Goal: Task Accomplishment & Management: Use online tool/utility

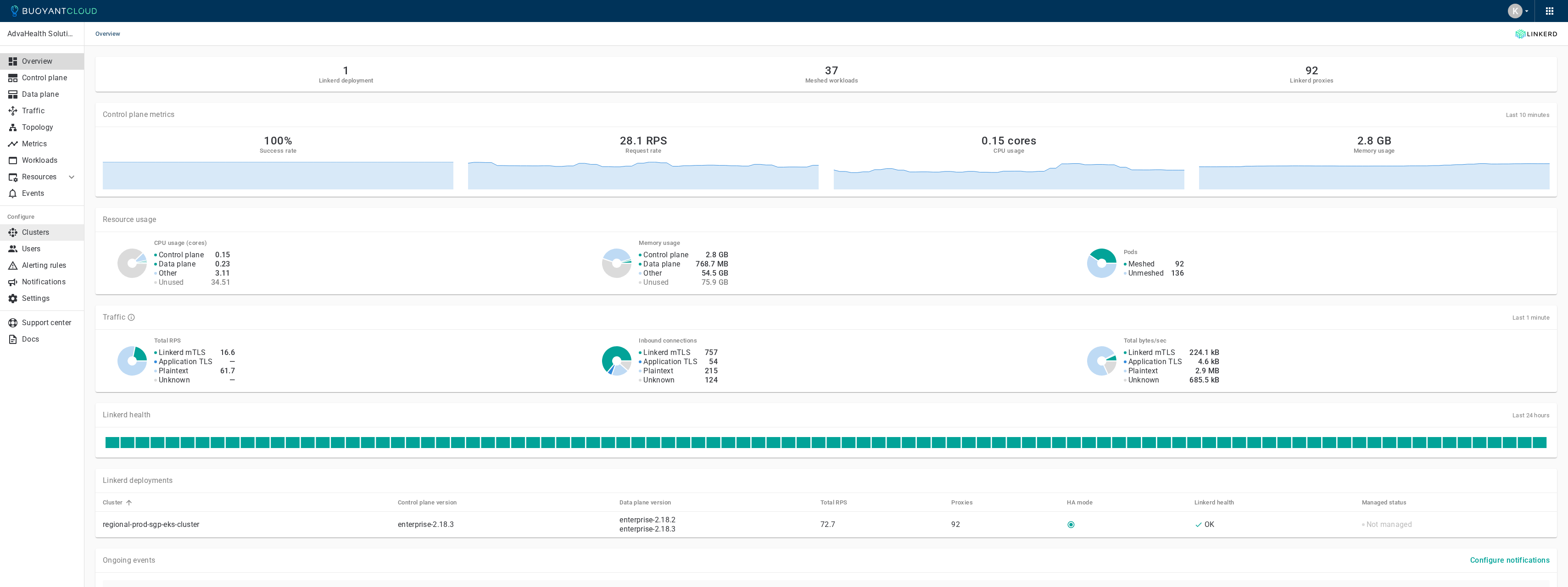
click at [59, 227] on link "Clusters" at bounding box center [42, 232] width 84 height 16
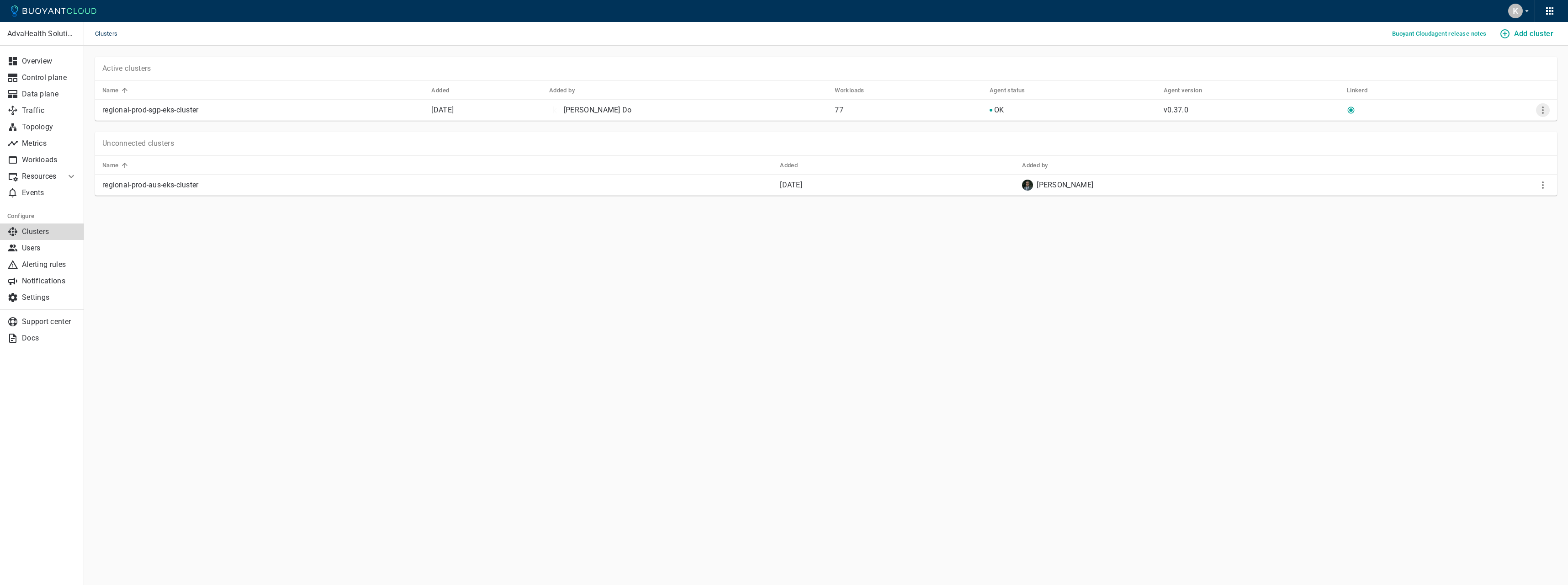
click at [1541, 107] on icon "More" at bounding box center [1543, 110] width 11 height 11
click at [1507, 145] on li "Configure" at bounding box center [1513, 145] width 96 height 16
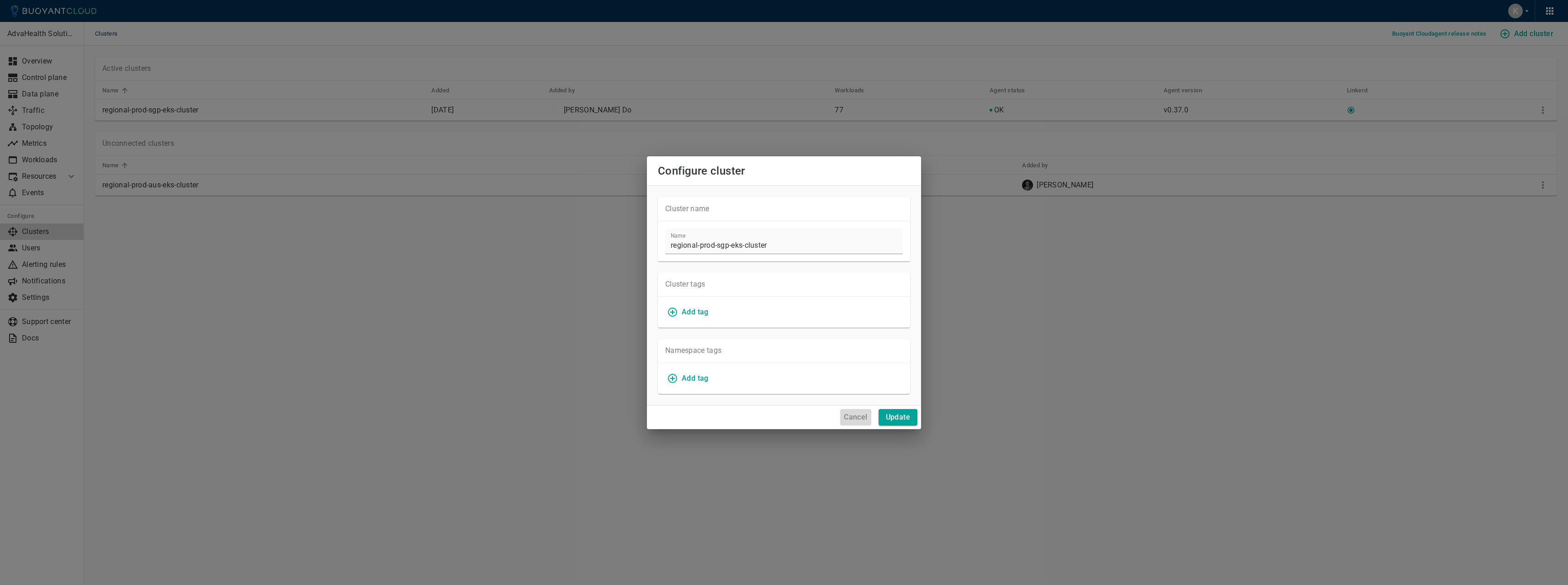
drag, startPoint x: 850, startPoint y: 418, endPoint x: 943, endPoint y: 396, distance: 95.6
click at [850, 418] on h4 "Cancel" at bounding box center [855, 417] width 23 height 9
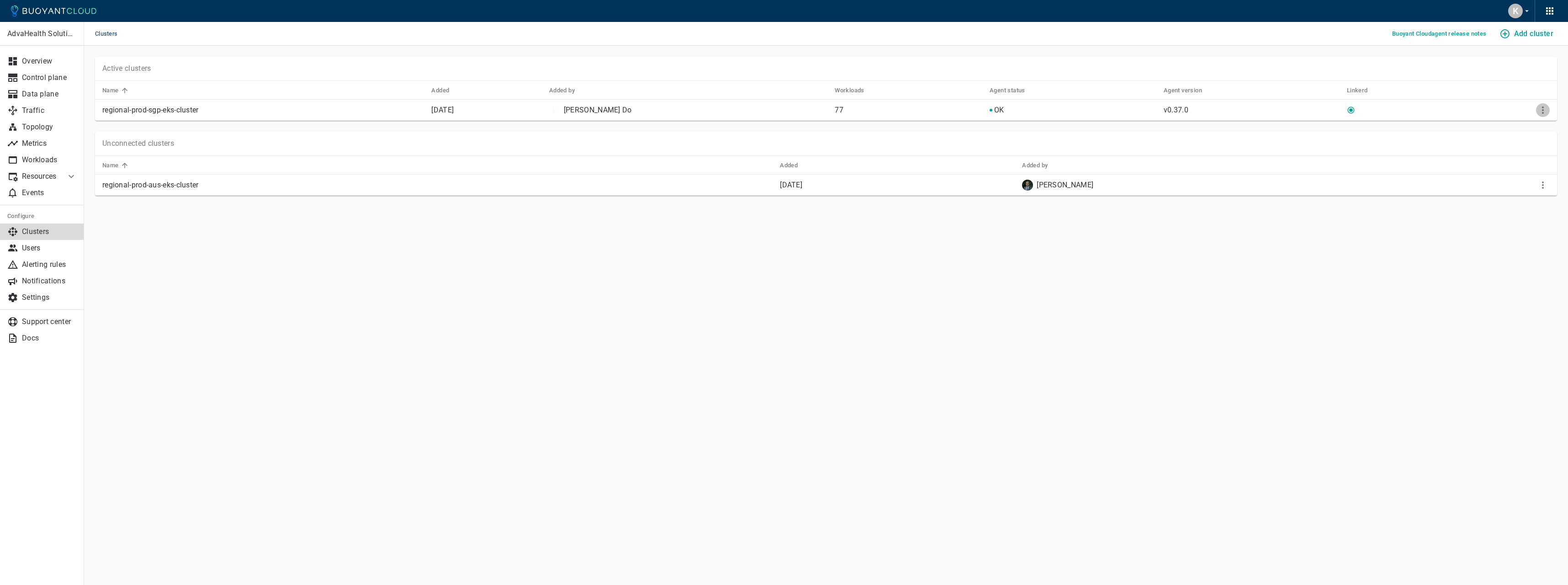
click at [1538, 109] on icon "More" at bounding box center [1543, 110] width 11 height 11
drag, startPoint x: 1221, startPoint y: 254, endPoint x: 1448, endPoint y: 223, distance: 229.1
click at [1222, 254] on div at bounding box center [784, 292] width 1568 height 585
click at [1545, 187] on icon "More" at bounding box center [1543, 185] width 11 height 11
click at [1528, 203] on li "View install instructions" at bounding box center [1513, 203] width 96 height 16
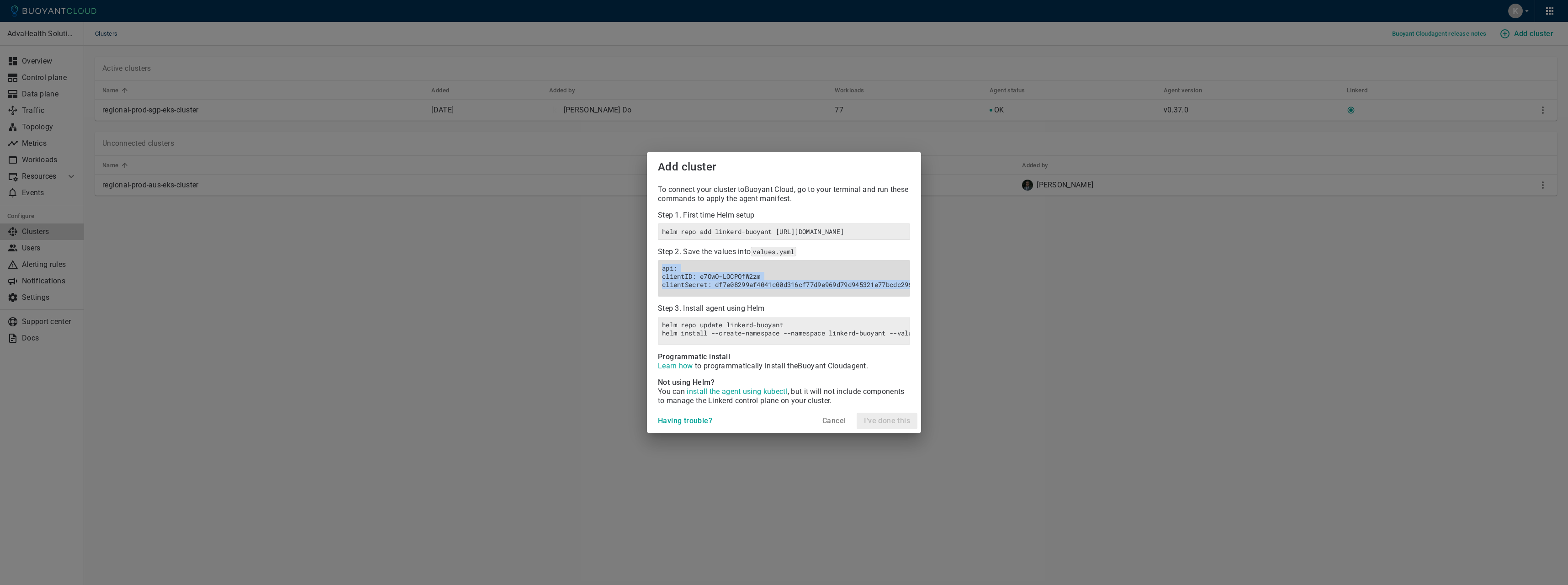
click at [715, 267] on h6 "api: clientID: e7OwO-LOCPQfW2zm clientSecret: df7e08299af4041c00d316cf77d9e969d…" at bounding box center [784, 276] width 244 height 25
copy h6 "api: clientID: e7OwO-LOCPQfW2zm clientSecret: df7e08299af4041c00d316cf77d9e969d…"
